Goal: Communication & Community: Share content

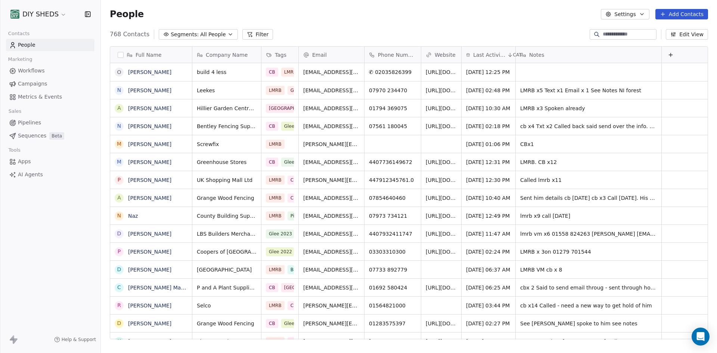
scroll to position [305, 611]
click at [43, 69] on span "Workflows" at bounding box center [31, 71] width 27 height 8
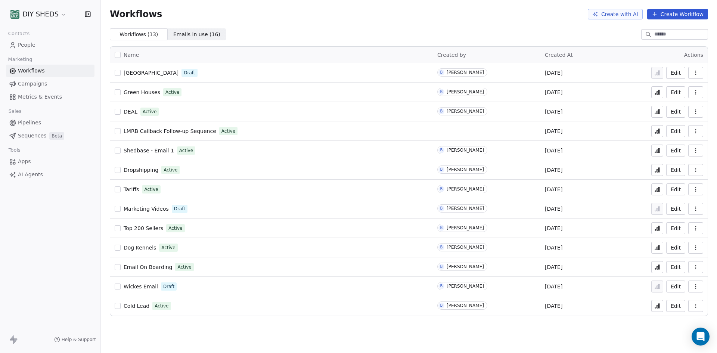
click at [148, 73] on span "[GEOGRAPHIC_DATA]" at bounding box center [151, 73] width 55 height 6
click at [147, 91] on span "Green Houses" at bounding box center [142, 92] width 37 height 6
click at [144, 72] on span "[GEOGRAPHIC_DATA]" at bounding box center [151, 73] width 55 height 6
click at [32, 45] on span "People" at bounding box center [27, 45] width 18 height 8
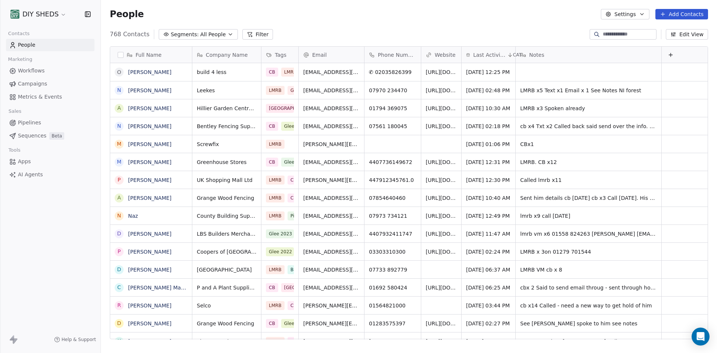
scroll to position [305, 611]
click at [636, 14] on button "Settings" at bounding box center [625, 14] width 48 height 10
click at [636, 14] on html "DIY SHEDS Contacts People Marketing Workflows Campaigns Metrics & Events Sales …" at bounding box center [358, 176] width 717 height 353
click at [630, 14] on button "Settings" at bounding box center [625, 14] width 48 height 10
click at [625, 29] on span "Contact Properties" at bounding box center [646, 31] width 49 height 8
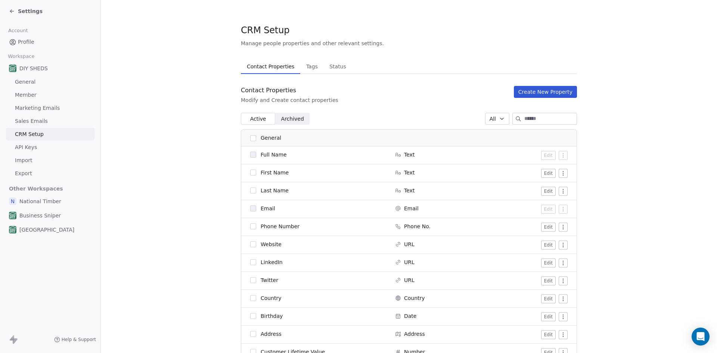
click at [546, 90] on button "Create New Property" at bounding box center [545, 92] width 63 height 12
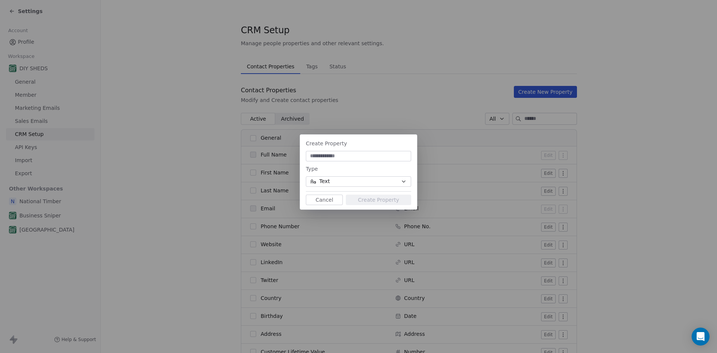
click at [379, 157] on input at bounding box center [358, 155] width 102 height 7
click at [392, 184] on button "Text" at bounding box center [358, 181] width 105 height 10
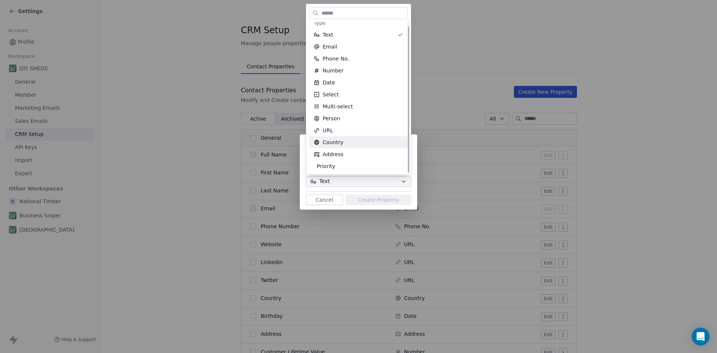
scroll to position [6, 0]
click at [329, 166] on span "Priority" at bounding box center [326, 165] width 19 height 7
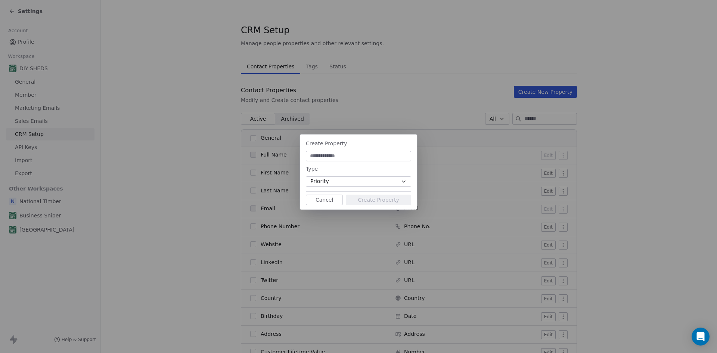
click at [382, 181] on button "Priority" at bounding box center [358, 181] width 105 height 10
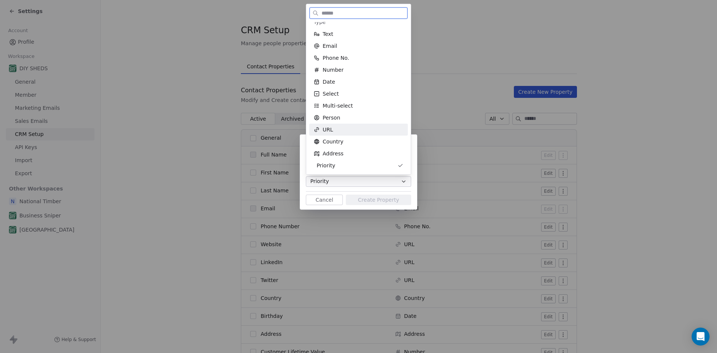
click at [346, 125] on div "URL" at bounding box center [358, 130] width 99 height 12
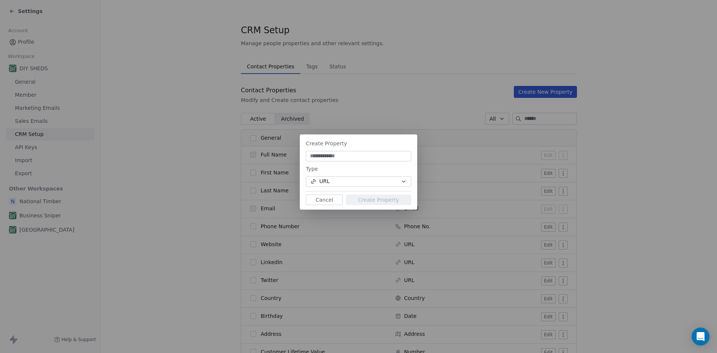
click at [353, 160] on input at bounding box center [358, 155] width 102 height 7
click at [349, 153] on input at bounding box center [358, 155] width 102 height 7
paste input "**********"
type input "**********"
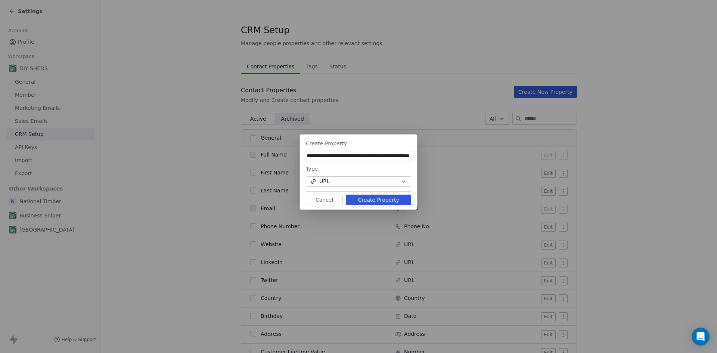
scroll to position [0, 0]
click at [384, 180] on button "URL" at bounding box center [358, 181] width 105 height 10
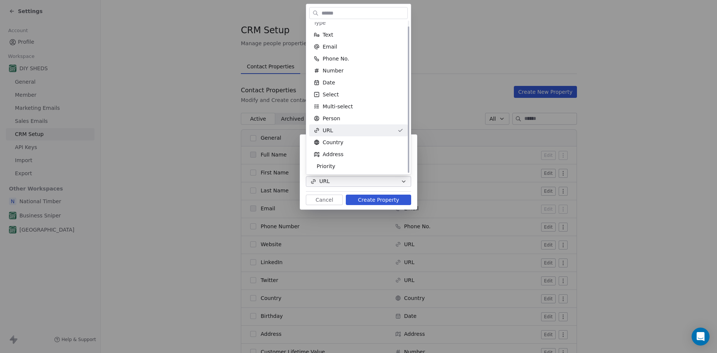
scroll to position [6, 0]
click at [375, 208] on div "**********" at bounding box center [358, 177] width 717 height 108
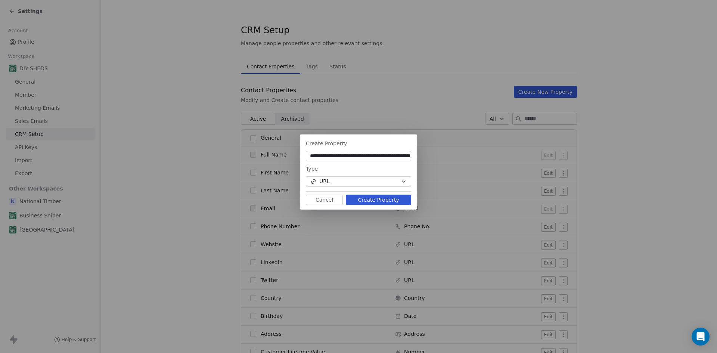
click at [379, 204] on button "Create Property" at bounding box center [378, 200] width 65 height 10
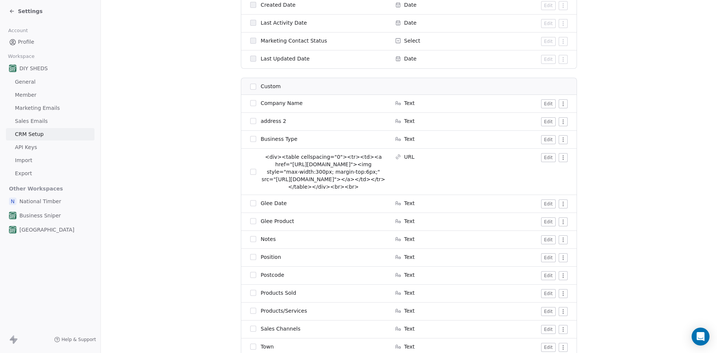
scroll to position [635, 0]
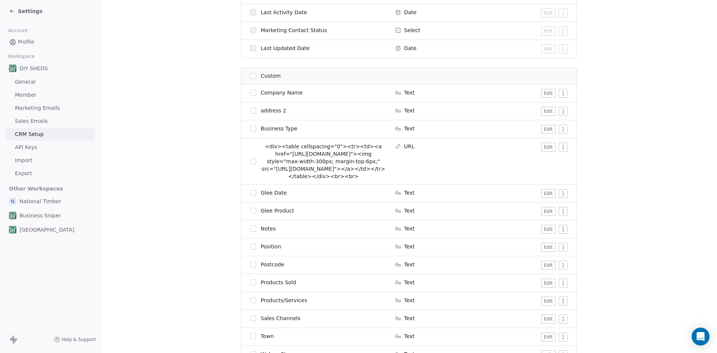
click at [546, 148] on button "Edit" at bounding box center [548, 147] width 15 height 9
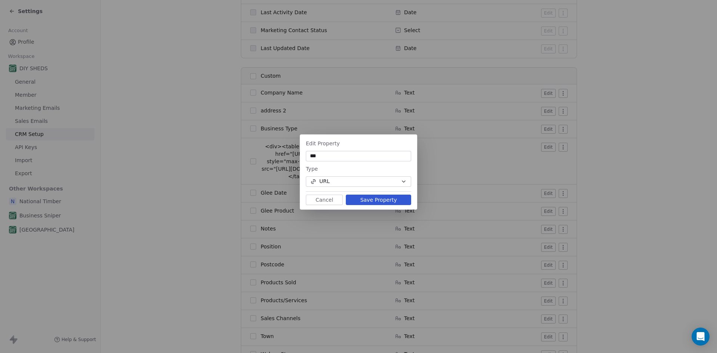
type input "***"
click at [384, 204] on button "Save Property" at bounding box center [378, 200] width 65 height 10
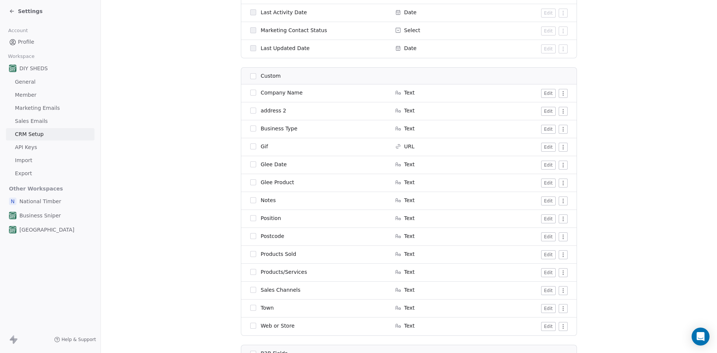
click at [27, 44] on span "Profile" at bounding box center [26, 42] width 16 height 8
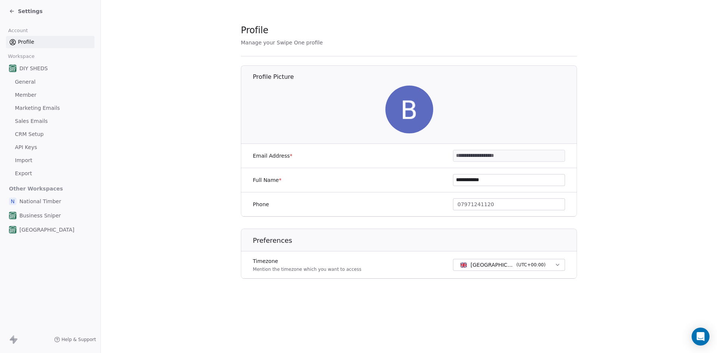
click at [12, 10] on icon at bounding box center [10, 10] width 1 height 1
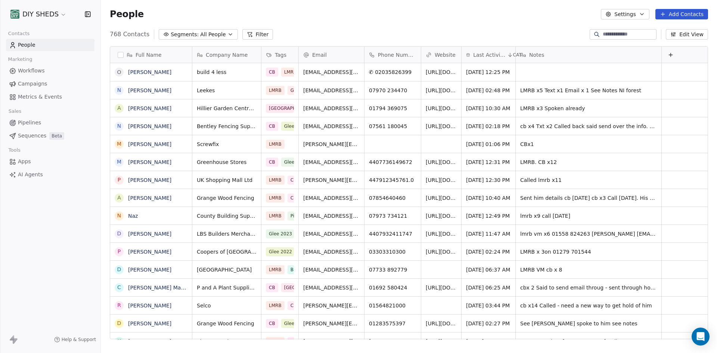
scroll to position [305, 611]
click at [606, 33] on input at bounding box center [629, 34] width 52 height 7
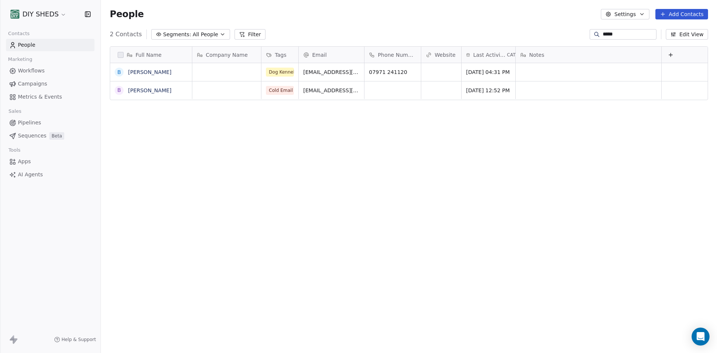
type input "**********"
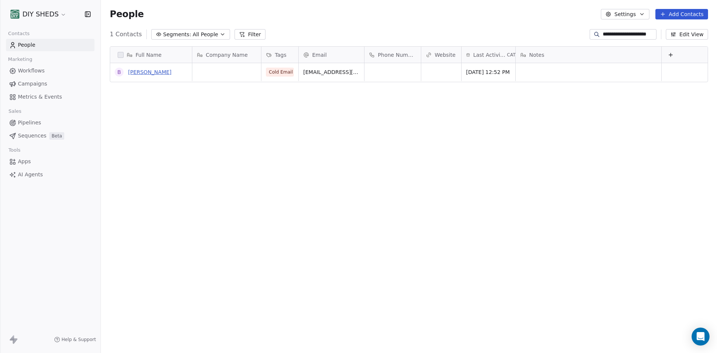
click at [155, 74] on link "[PERSON_NAME]" at bounding box center [149, 72] width 43 height 6
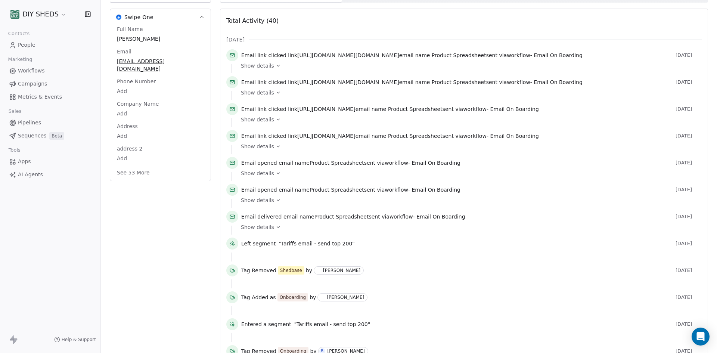
scroll to position [112, 0]
click at [129, 166] on button "See 53 More" at bounding box center [133, 172] width 42 height 13
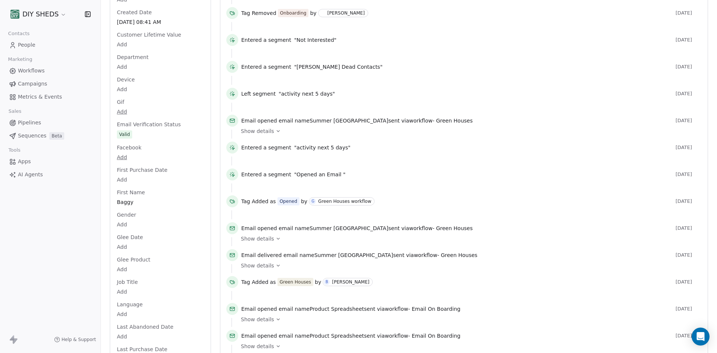
scroll to position [445, 0]
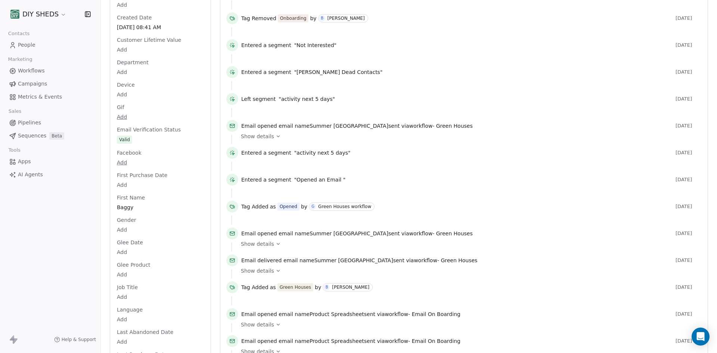
click at [123, 109] on html "DIY SHEDS Contacts People Marketing Workflows Campaigns Metrics & Events Sales …" at bounding box center [358, 176] width 717 height 353
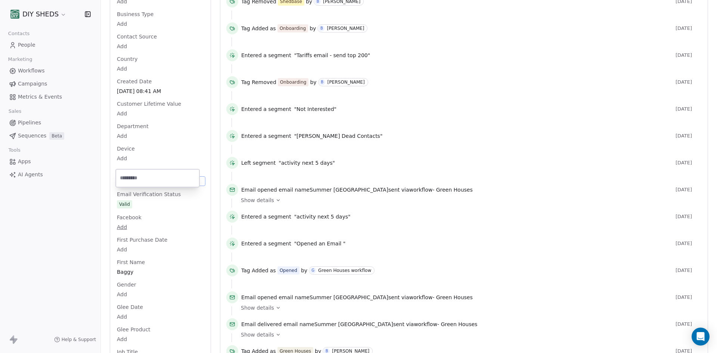
click at [145, 175] on input "url" at bounding box center [157, 178] width 81 height 15
type input "**********"
click at [561, 154] on html "DIY SHEDS Contacts People Marketing Workflows Campaigns Metrics & Events Sales …" at bounding box center [358, 176] width 717 height 353
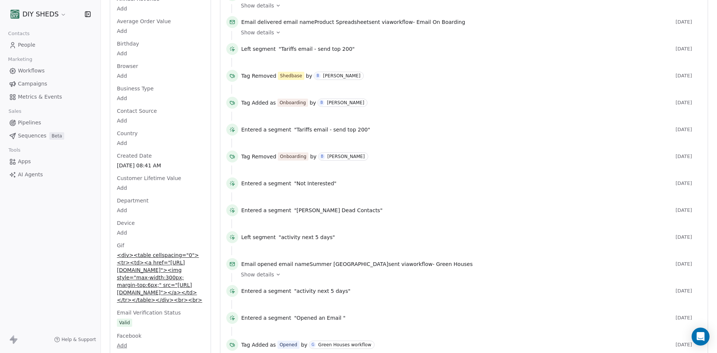
scroll to position [306, 0]
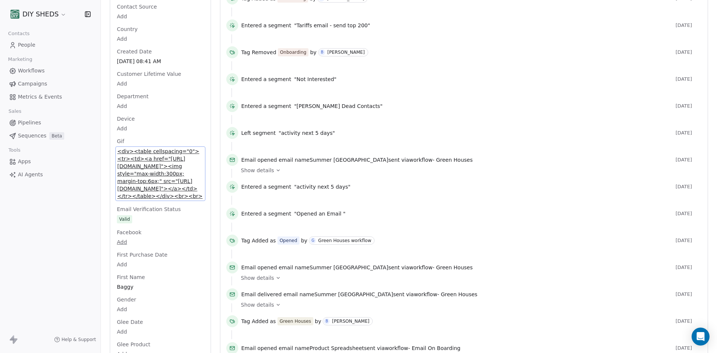
click at [153, 187] on span "<div><table cellspacing="0"><tr><td><a href="[URL][DOMAIN_NAME]"><img style="ma…" at bounding box center [160, 174] width 86 height 52
click at [472, 43] on div at bounding box center [464, 38] width 465 height 9
click at [500, 70] on div at bounding box center [464, 65] width 465 height 9
click at [31, 45] on span "People" at bounding box center [27, 45] width 18 height 8
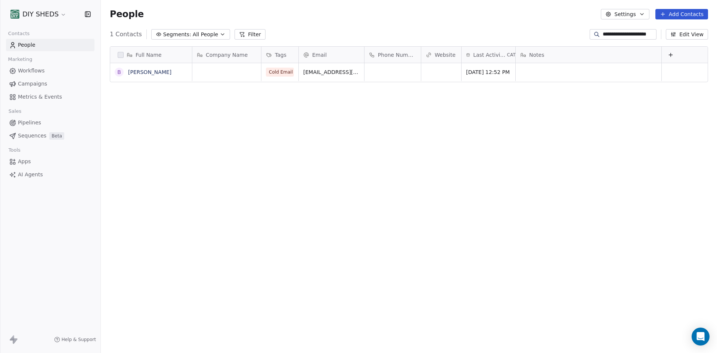
scroll to position [305, 611]
click at [38, 72] on span "Workflows" at bounding box center [31, 71] width 27 height 8
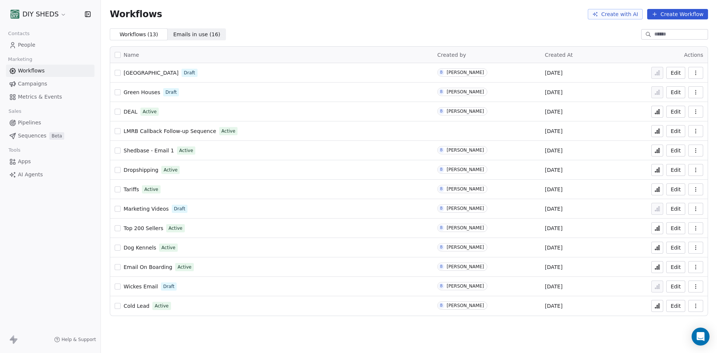
click at [148, 71] on span "[GEOGRAPHIC_DATA]" at bounding box center [151, 73] width 55 height 6
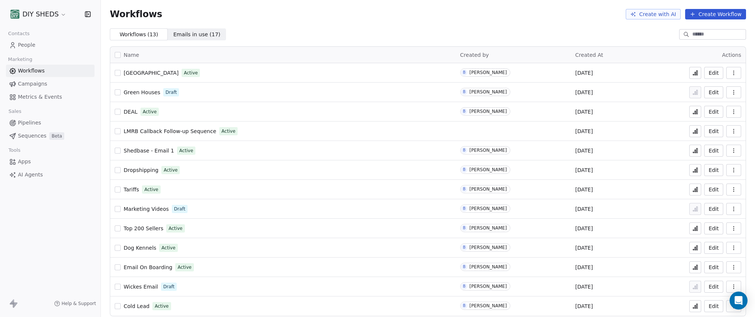
click at [24, 43] on span "People" at bounding box center [27, 45] width 18 height 8
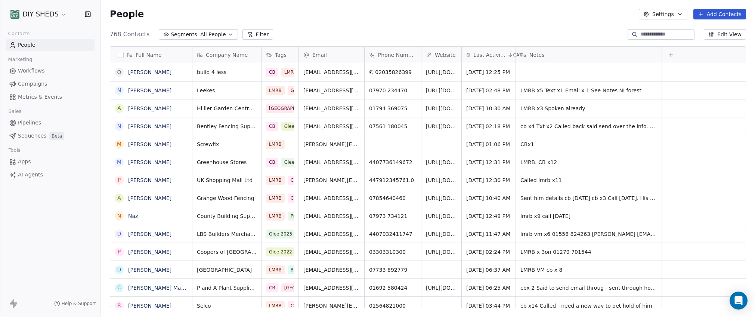
scroll to position [273, 649]
click at [656, 32] on input at bounding box center [667, 34] width 52 height 7
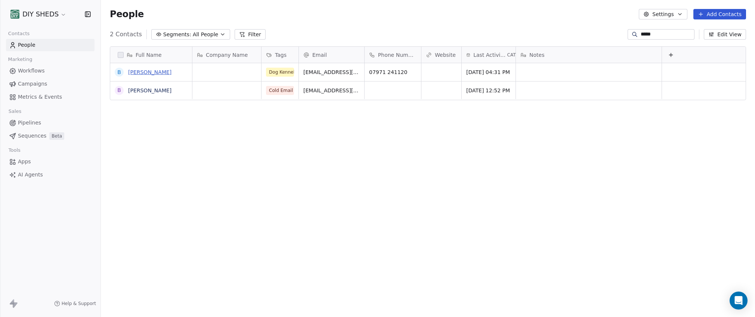
type input "*****"
click at [152, 74] on link "[PERSON_NAME]" at bounding box center [149, 72] width 43 height 6
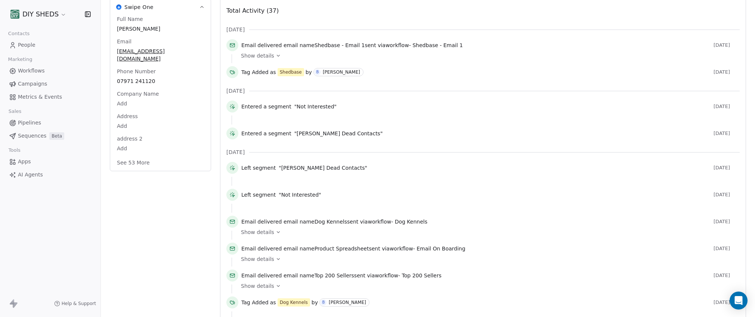
scroll to position [112, 0]
click at [137, 155] on button "See 53 More" at bounding box center [133, 161] width 42 height 13
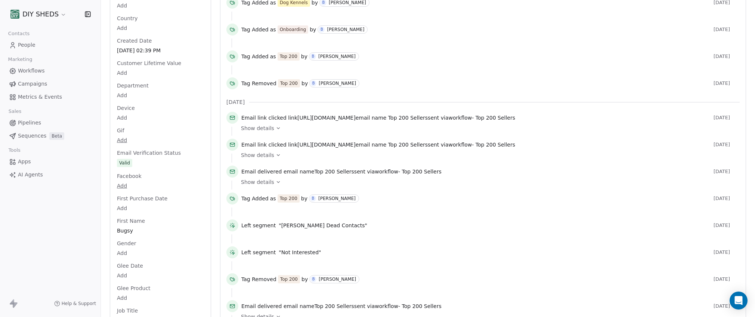
scroll to position [374, 0]
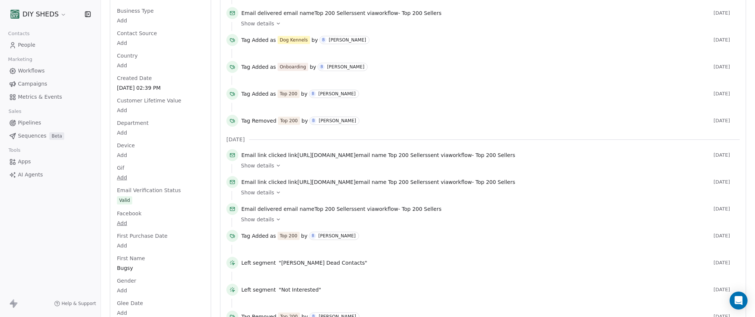
click at [127, 170] on html "DIY SHEDS Contacts People Marketing Workflows Campaigns Metrics & Events Sales …" at bounding box center [377, 158] width 755 height 317
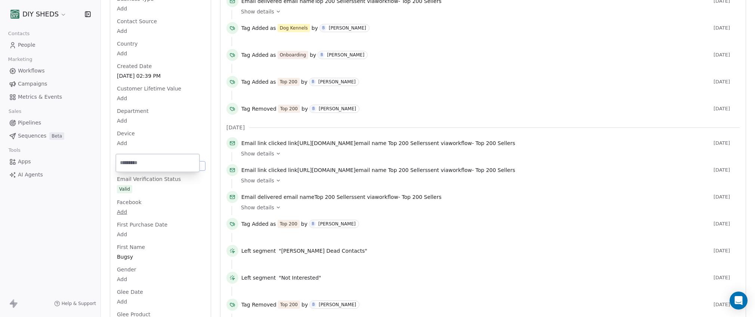
click at [138, 164] on input "url" at bounding box center [157, 162] width 81 height 15
type input "**********"
click at [504, 205] on html "DIY SHEDS Contacts People Marketing Workflows Campaigns Metrics & Events Sales …" at bounding box center [377, 158] width 755 height 317
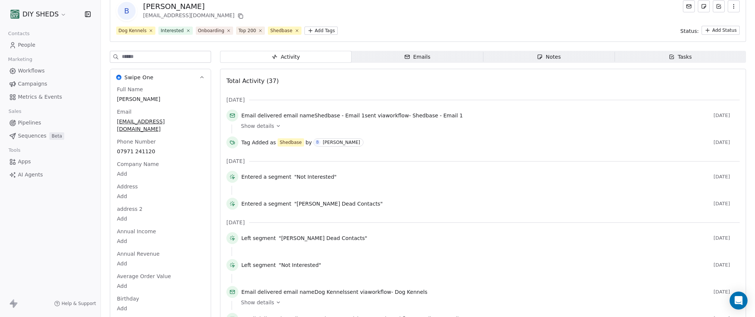
scroll to position [12, 0]
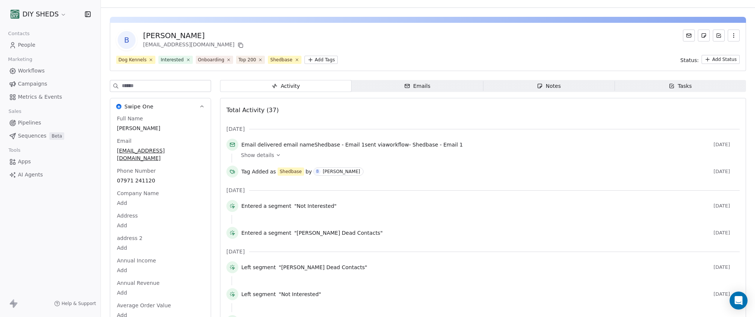
click at [313, 62] on html "DIY SHEDS Contacts People Marketing Workflows Campaigns Metrics & Events Sales …" at bounding box center [377, 158] width 755 height 317
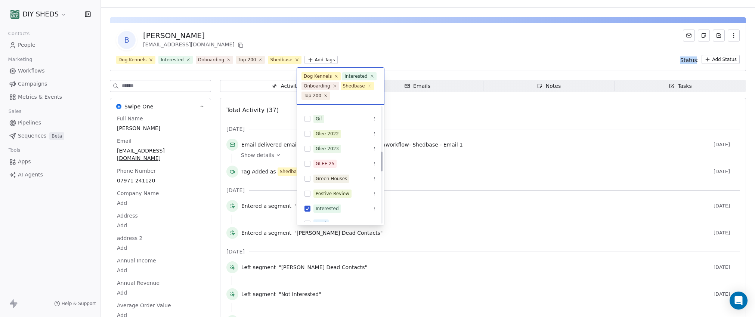
scroll to position [259, 0]
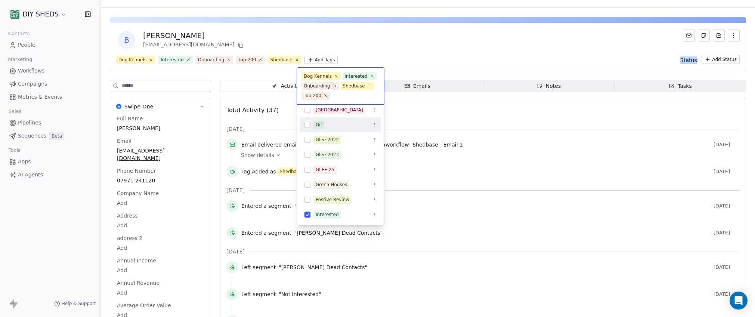
click at [306, 124] on button "Suggestions" at bounding box center [308, 125] width 6 height 6
click at [419, 56] on html "DIY SHEDS Contacts People Marketing Workflows Campaigns Metrics & Events Sales …" at bounding box center [377, 158] width 755 height 317
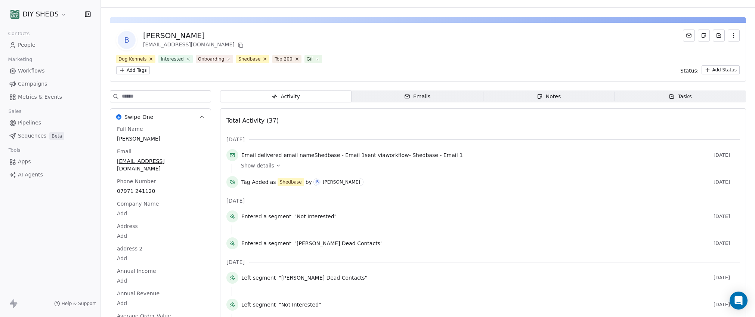
click at [415, 91] on span "Emails Emails" at bounding box center [418, 96] width 132 height 12
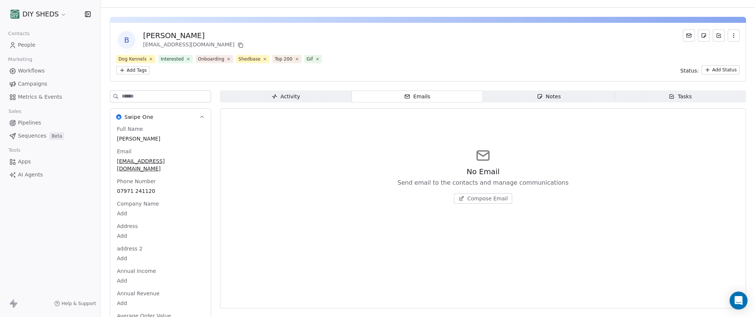
click at [468, 198] on span "Compose Email" at bounding box center [487, 198] width 41 height 7
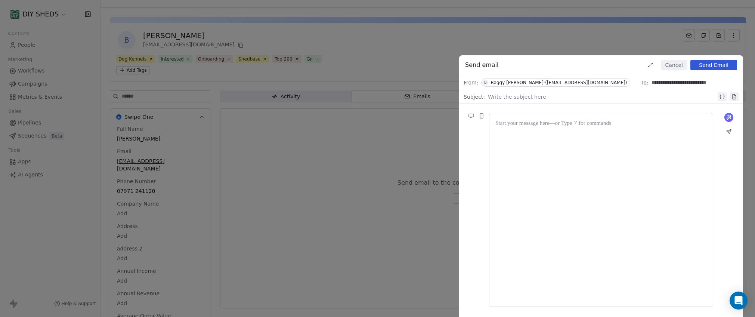
drag, startPoint x: 606, startPoint y: 55, endPoint x: 512, endPoint y: 64, distance: 94.2
click at [512, 64] on div "Send email Cancel Send Email" at bounding box center [601, 65] width 284 height 20
click at [508, 135] on div at bounding box center [600, 209] width 211 height 181
click at [509, 128] on div at bounding box center [600, 123] width 211 height 9
click at [481, 223] on icon at bounding box center [480, 223] width 3 height 0
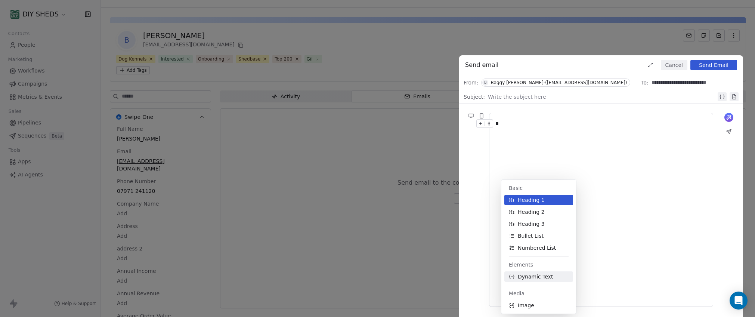
click at [532, 276] on span "Dynamic Text" at bounding box center [535, 276] width 35 height 7
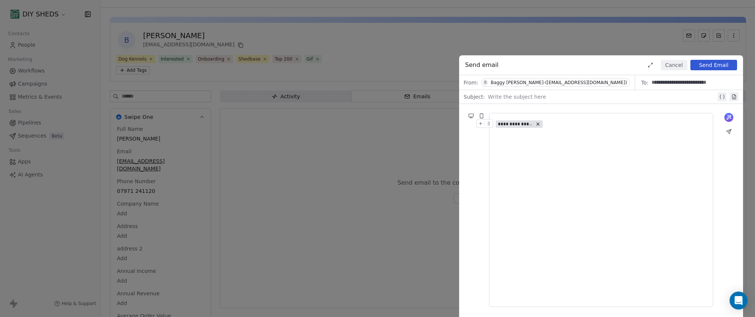
click at [536, 123] on icon at bounding box center [537, 123] width 5 height 5
click at [481, 123] on icon at bounding box center [481, 123] width 0 height 3
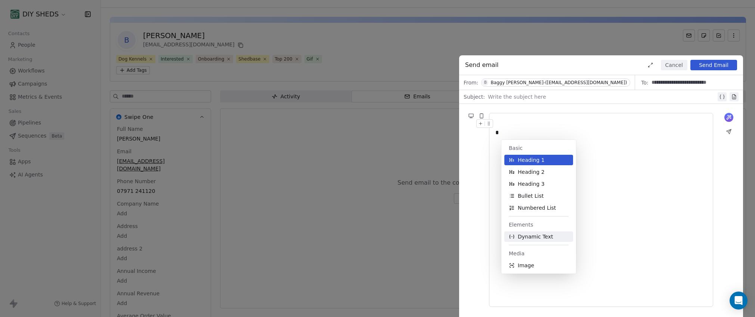
click at [538, 238] on span "Dynamic Text" at bounding box center [535, 236] width 35 height 7
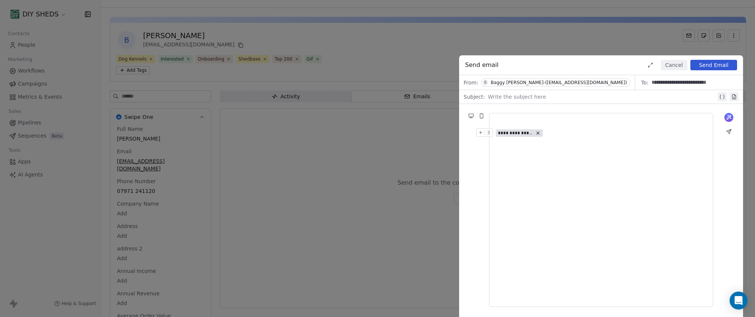
click at [516, 136] on span "**********" at bounding box center [515, 133] width 35 height 6
click at [530, 157] on span "Choose Property" at bounding box center [526, 158] width 43 height 7
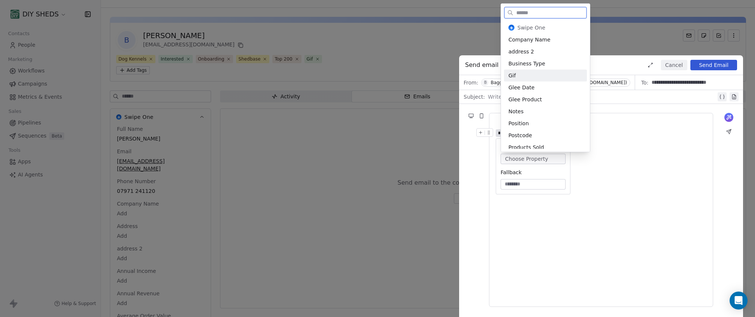
click at [545, 74] on div "Gif" at bounding box center [545, 75] width 83 height 12
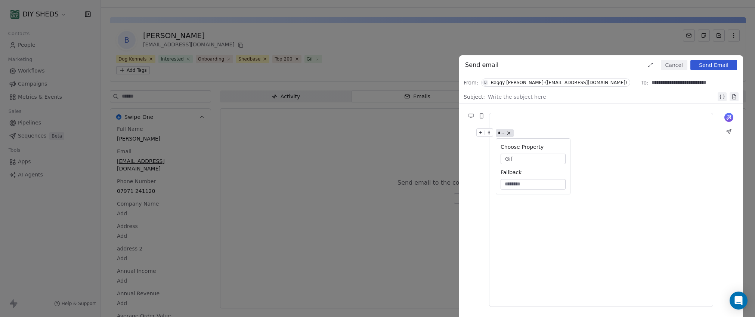
click at [602, 167] on div "***" at bounding box center [600, 209] width 211 height 181
drag, startPoint x: 598, startPoint y: 60, endPoint x: 501, endPoint y: 67, distance: 97.0
click at [501, 67] on div "Send email Cancel Send Email" at bounding box center [601, 65] width 284 height 20
click at [700, 64] on button "Send Email" at bounding box center [713, 65] width 47 height 10
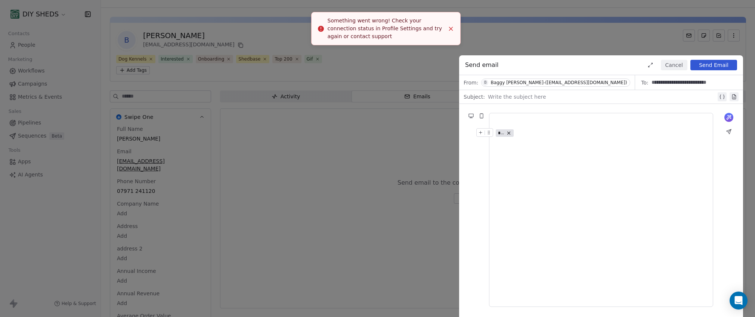
click at [452, 29] on line "Close toast" at bounding box center [450, 28] width 3 height 3
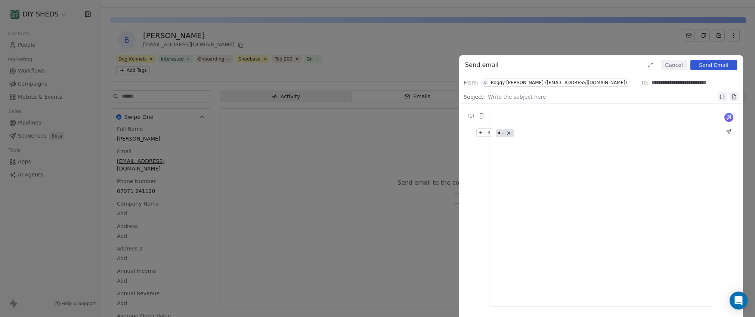
click at [684, 66] on button "Cancel" at bounding box center [674, 65] width 27 height 10
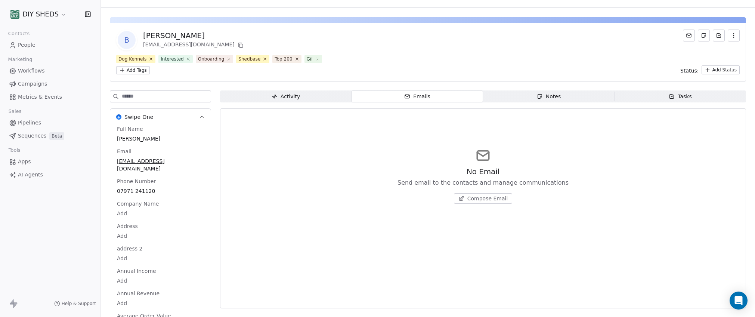
click at [553, 98] on div "Notes" at bounding box center [549, 97] width 24 height 8
click at [324, 92] on span "Activity Activity" at bounding box center [286, 96] width 132 height 12
